Goal: Task Accomplishment & Management: Manage account settings

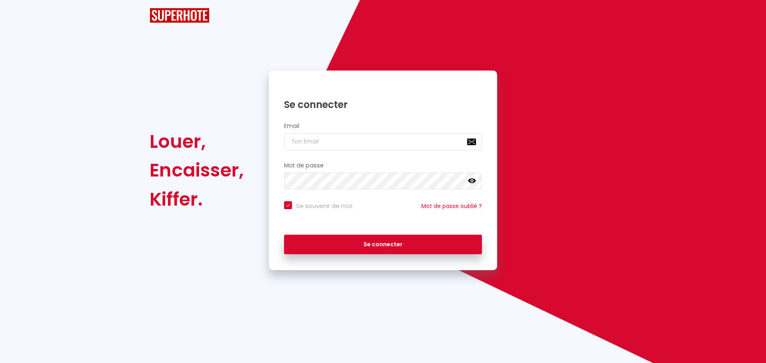
checkbox input "true"
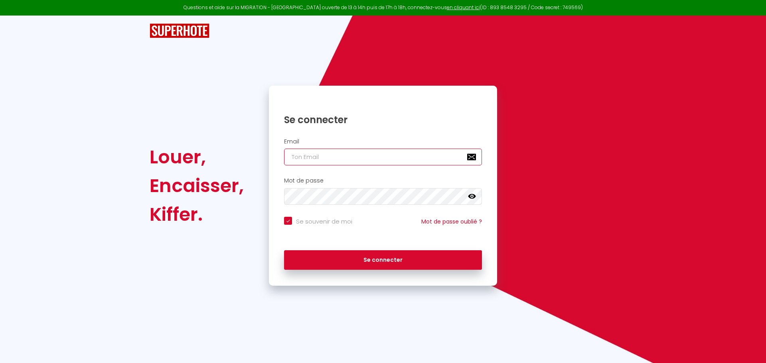
click at [314, 159] on input "email" at bounding box center [383, 157] width 198 height 17
type input "c"
checkbox input "true"
type input "co"
checkbox input "true"
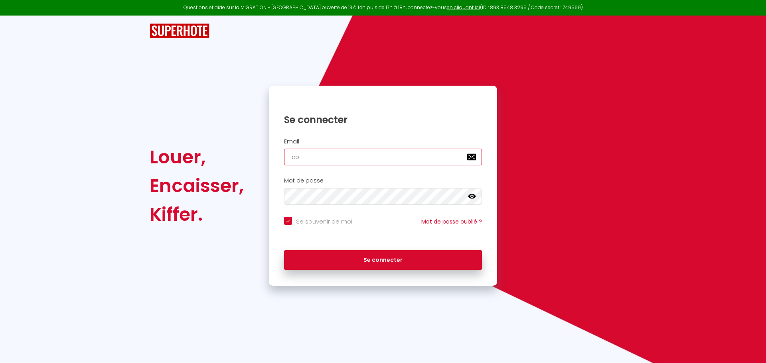
type input "con"
checkbox input "true"
type input "cont"
checkbox input "true"
type input "conta"
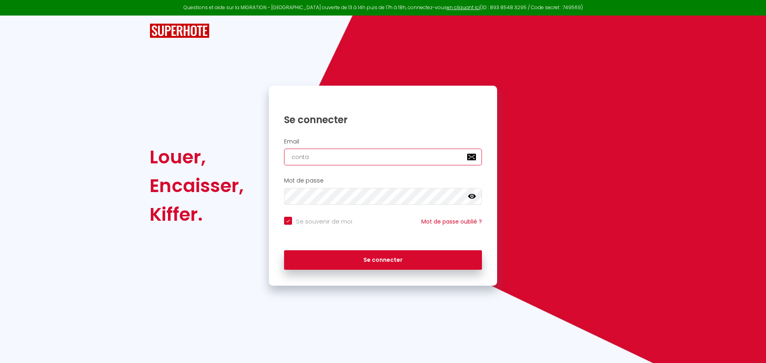
checkbox input "true"
type input "contac"
checkbox input "true"
type input "contact"
checkbox input "true"
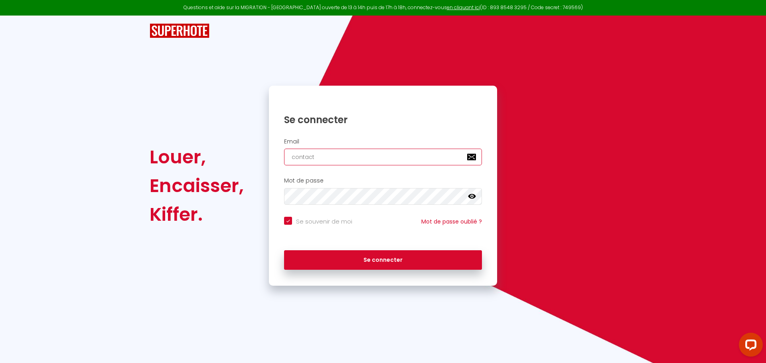
type input "contact@"
checkbox input "true"
type input "contact@l"
checkbox input "true"
type input "contact@la"
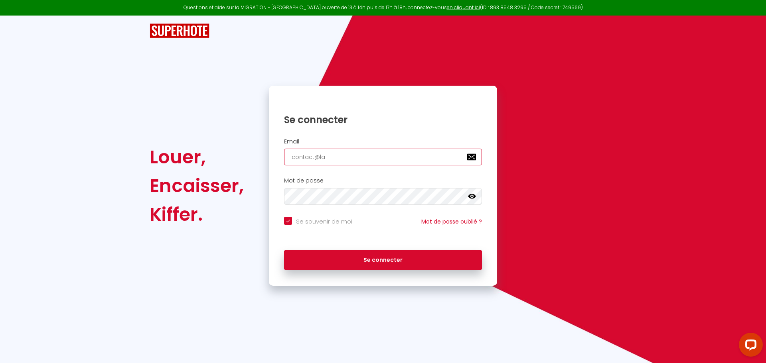
checkbox input "true"
type input "contact@laf"
checkbox input "true"
type input "contact@lafi"
checkbox input "true"
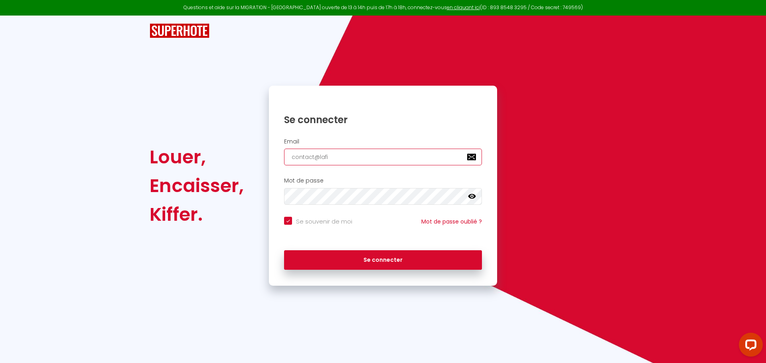
type input "contact@lafin"
checkbox input "true"
type input "contact@lafine"
checkbox input "true"
type input "contact@lafine-"
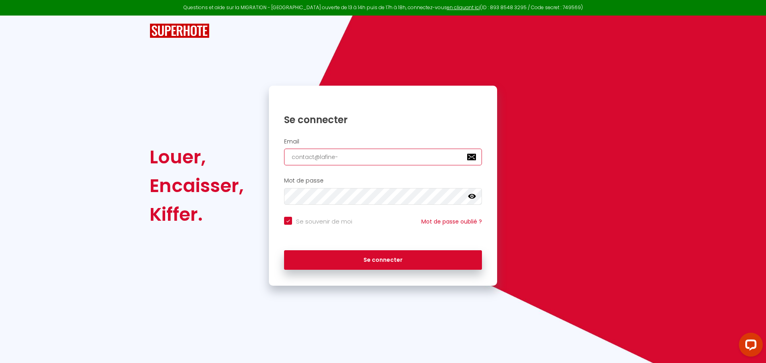
checkbox input "true"
type input "contact@lafine-e"
checkbox input "true"
type input "contact@lafine-eq"
checkbox input "true"
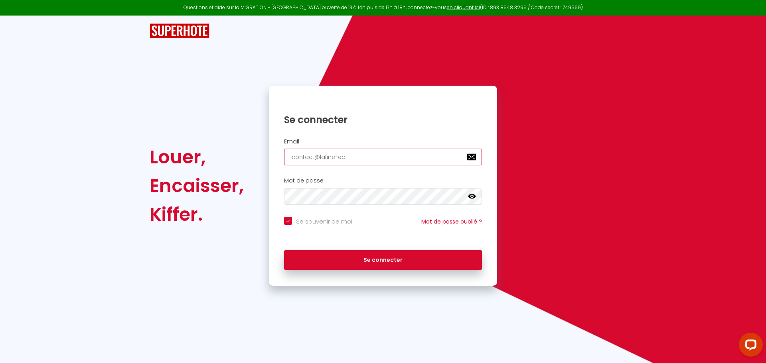
type input "contact@lafine-equ"
checkbox input "true"
type input "contact@lafine-equi"
checkbox input "true"
type input "contact@lafine-equip"
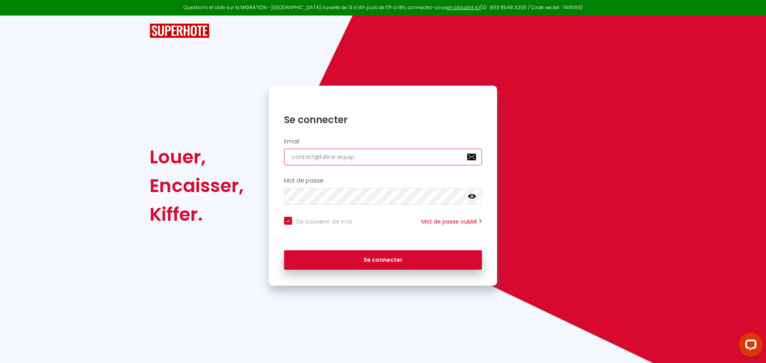
checkbox input "true"
type input "contact@lafine-equipe"
checkbox input "true"
type input "contact@lafine-equipe."
checkbox input "true"
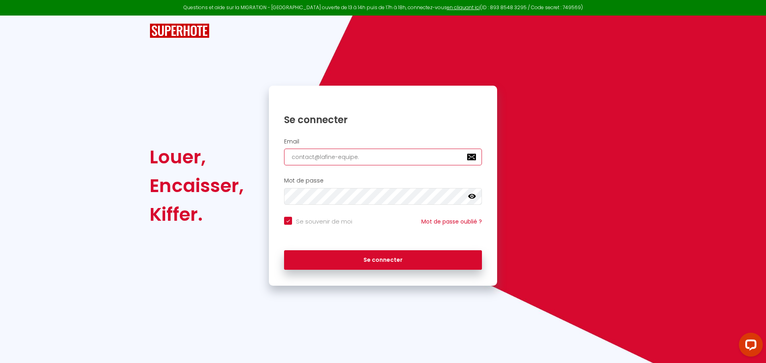
type input "contact@lafine-equipe.f"
checkbox input "true"
type input "[EMAIL_ADDRESS][DOMAIN_NAME]"
checkbox input "true"
type input "contact@lafine-equipe.f"
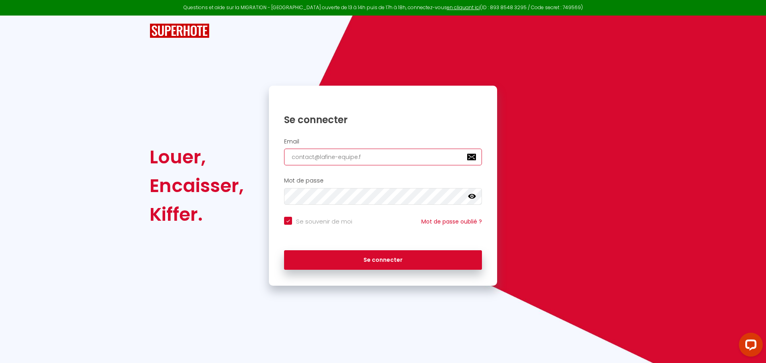
checkbox input "true"
type input "contact@lafine-equipe."
checkbox input "true"
type input "contact@lafine-equipe"
checkbox input "true"
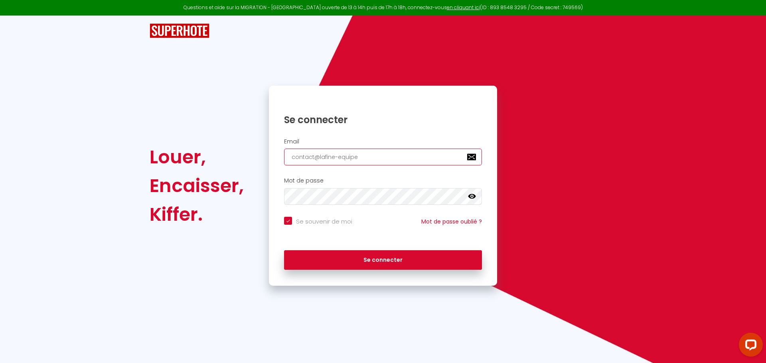
type input "contact@lafine-equip"
checkbox input "true"
type input "contact@lafine-equi"
checkbox input "true"
type input "contact@lafine-equ"
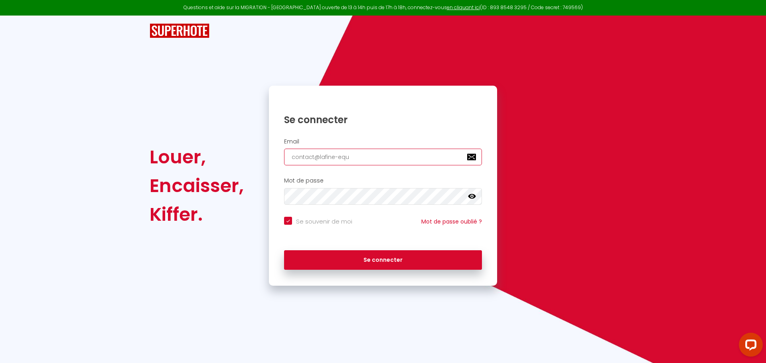
checkbox input "true"
type input "contact@lafine-eq"
checkbox input "true"
type input "contact@lafine-e"
checkbox input "true"
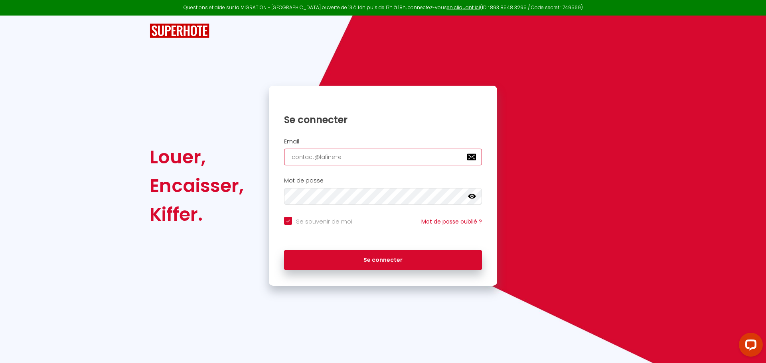
type input "contact@lafine-"
checkbox input "true"
type input "contact@lafine"
checkbox input "true"
type input "contact@lafinee"
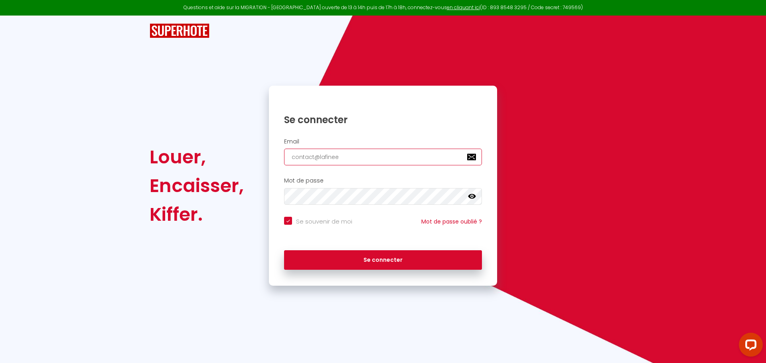
checkbox input "true"
type input "contact@lafineeq"
checkbox input "true"
type input "contact@lafineequ"
checkbox input "true"
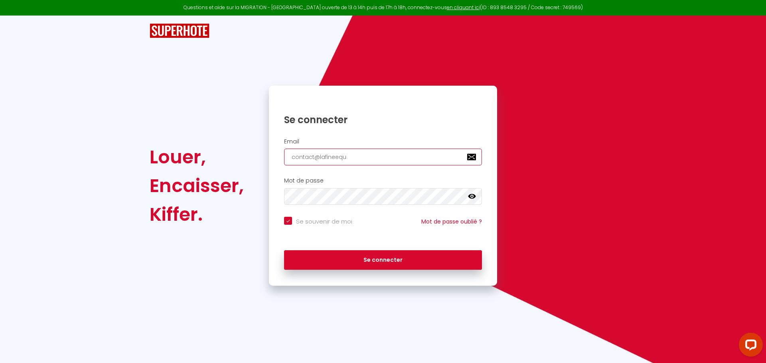
type input "contact@lafineequi"
checkbox input "true"
type input "contact@lafineequip"
checkbox input "true"
type input "contact@lafineequipe"
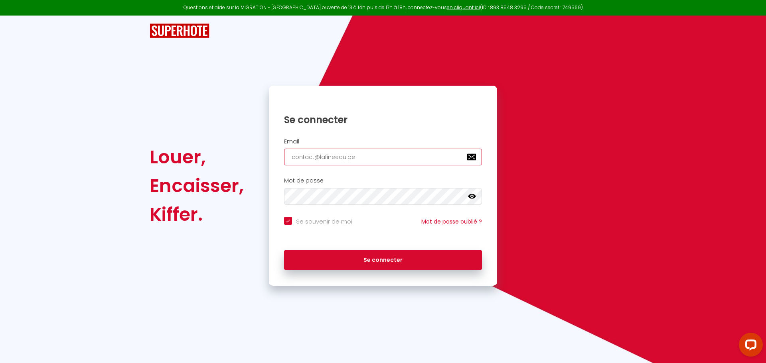
checkbox input "true"
type input "contact@lafineequipe-"
checkbox input "true"
type input "contact@lafineequipe-c"
checkbox input "true"
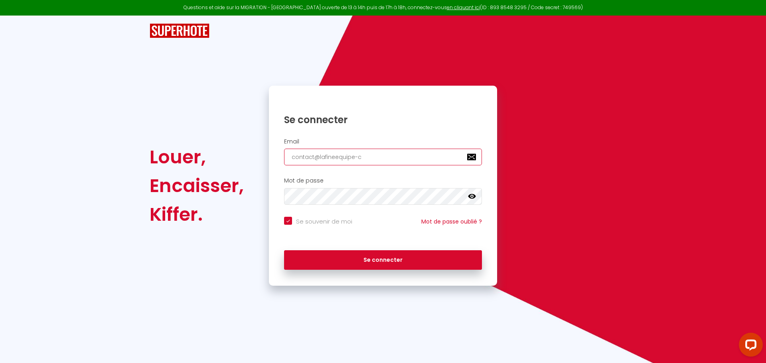
type input "contact@lafineequipe-co"
checkbox input "true"
type input "contact@lafineequipe-con"
checkbox input "true"
type input "contact@lafineequipe-conc"
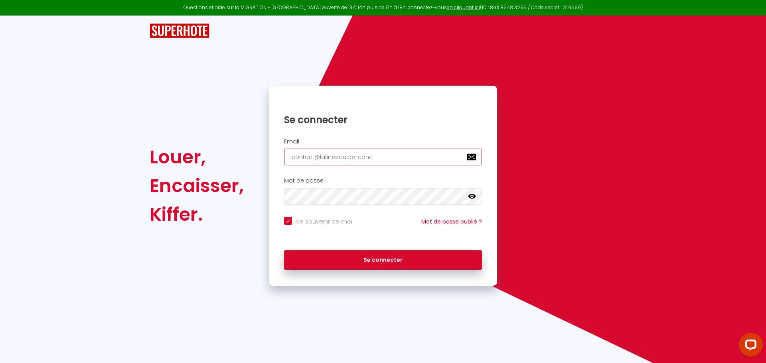
checkbox input "true"
type input "contact@lafineequipe-conci"
checkbox input "true"
type input "contact@lafineequipe-concie"
checkbox input "true"
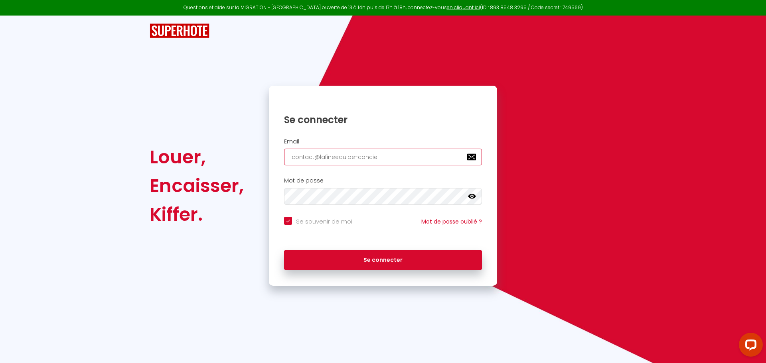
type input "contact@lafineequipe-concier"
checkbox input "true"
type input "contact@lafineequipe-concierg"
checkbox input "true"
type input "contact@lafineequipe-concierge"
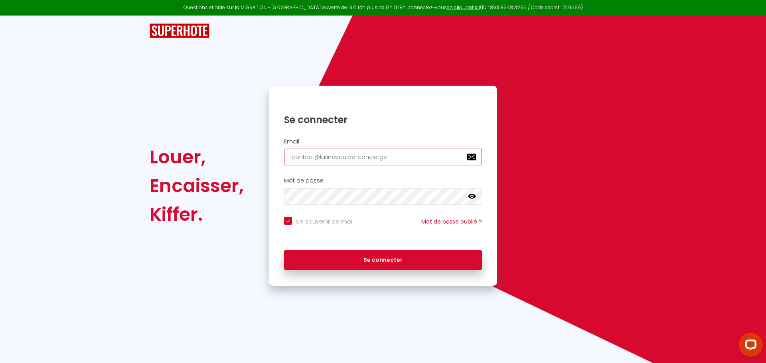
checkbox input "true"
type input "contact@lafineequipe-concierger"
checkbox input "true"
type input "contact@lafineequipe-conciergeri"
checkbox input "true"
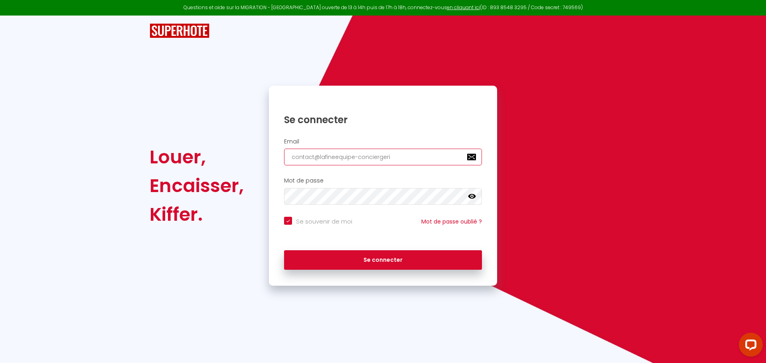
type input "contact@lafineequipe-conciergerie"
checkbox input "true"
type input "contact@lafineequipe-conciergerie."
checkbox input "true"
type input "contact@lafineequipe-conciergerie.f"
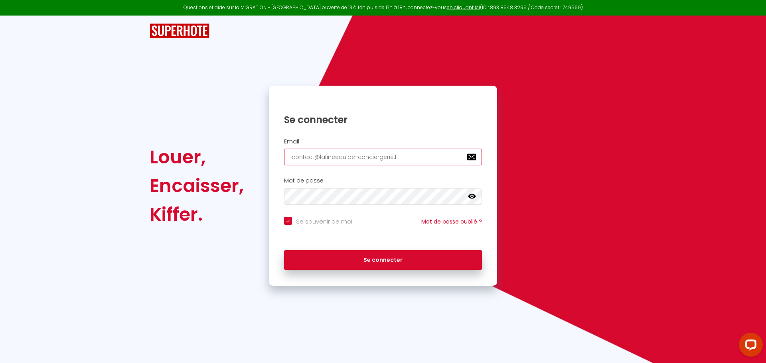
checkbox input "true"
type input "[EMAIL_ADDRESS][DOMAIN_NAME]"
checkbox input "true"
type input "[EMAIL_ADDRESS][DOMAIN_NAME]"
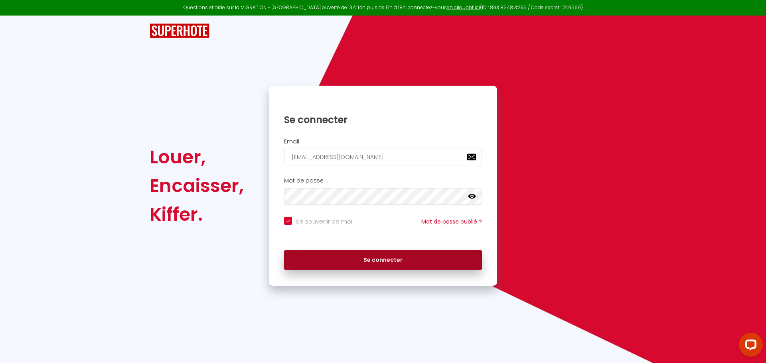
click at [352, 263] on button "Se connecter" at bounding box center [383, 260] width 198 height 20
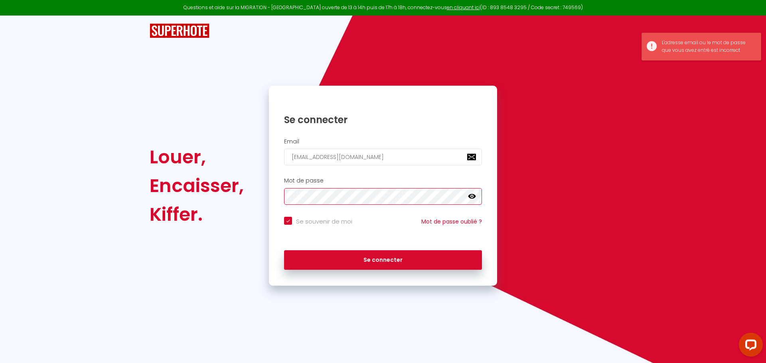
click at [232, 186] on div "Louer, Encaisser, Kiffer. Se connecter Email [EMAIL_ADDRESS][DOMAIN_NAME] Mot d…" at bounding box center [382, 186] width 477 height 200
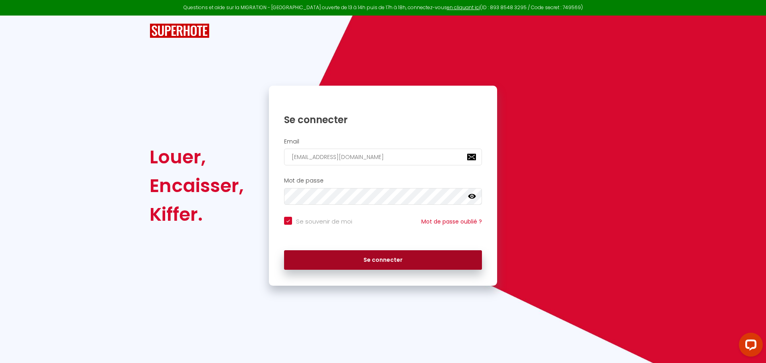
click at [336, 263] on button "Se connecter" at bounding box center [383, 260] width 198 height 20
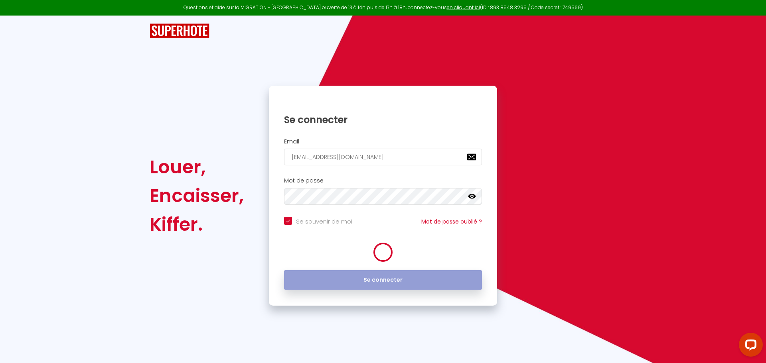
checkbox input "true"
